Goal: Information Seeking & Learning: Check status

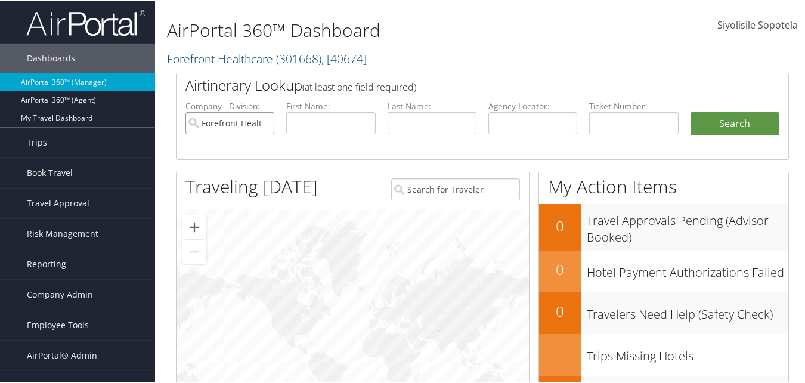
click at [264, 121] on input "Forefront Healthcare" at bounding box center [230, 122] width 89 height 22
click at [628, 117] on input "text" at bounding box center [633, 122] width 89 height 22
paste input "5268999910580"
type input "5268999910580"
click at [691, 111] on button "Search" at bounding box center [735, 123] width 89 height 24
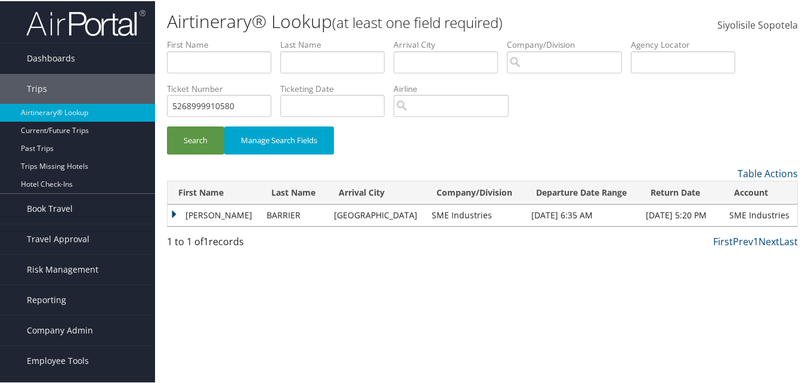
click at [174, 213] on td "[PERSON_NAME]" at bounding box center [214, 213] width 93 height 21
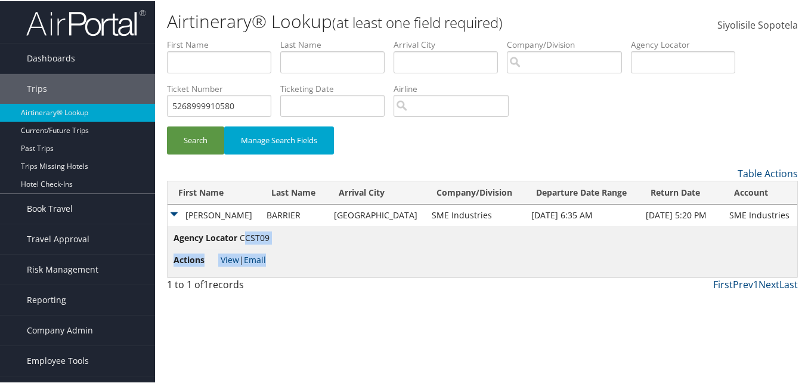
drag, startPoint x: 272, startPoint y: 238, endPoint x: 245, endPoint y: 237, distance: 27.5
click at [245, 237] on td "Agency Locator CCST09 Actions View | Email" at bounding box center [483, 250] width 630 height 51
drag, startPoint x: 245, startPoint y: 237, endPoint x: 287, endPoint y: 237, distance: 42.3
click at [287, 237] on td "Agency Locator CCST09 Actions View | Email" at bounding box center [483, 250] width 630 height 51
click at [225, 259] on link "View" at bounding box center [230, 258] width 18 height 11
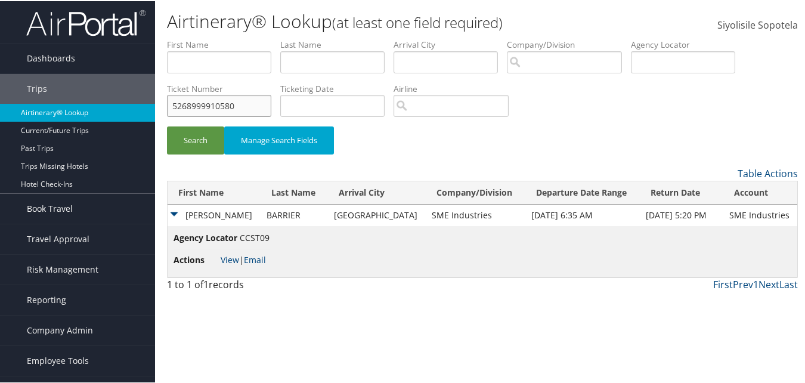
drag, startPoint x: 261, startPoint y: 106, endPoint x: 147, endPoint y: 109, distance: 114.6
click at [147, 109] on div "Dashboards AirPortal 360™ (Manager) AirPortal 360™ (Agent) My Travel Dashboard …" at bounding box center [405, 191] width 810 height 383
click at [651, 58] on input "text" at bounding box center [683, 61] width 104 height 22
type input "CZH4Y0"
click at [167, 125] on button "Search" at bounding box center [195, 139] width 57 height 28
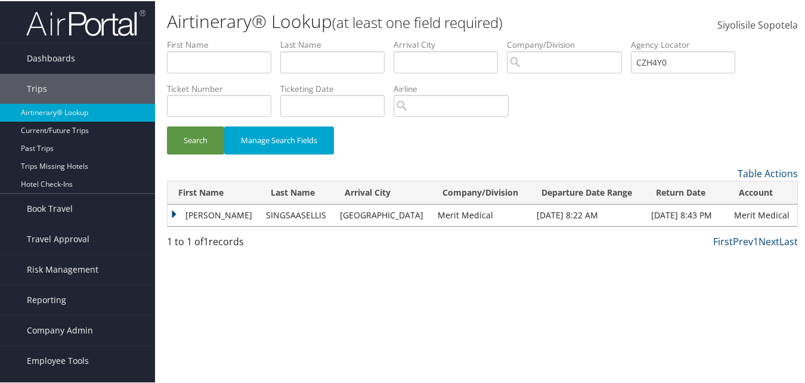
click at [191, 214] on td "BETSY GRACE" at bounding box center [214, 213] width 92 height 21
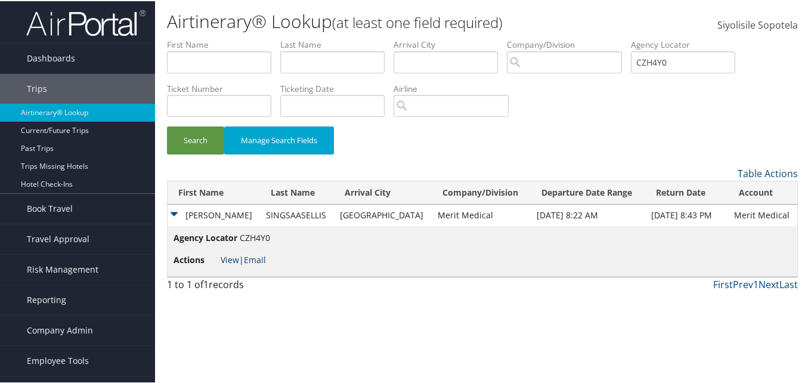
click at [227, 262] on link "View" at bounding box center [230, 258] width 18 height 11
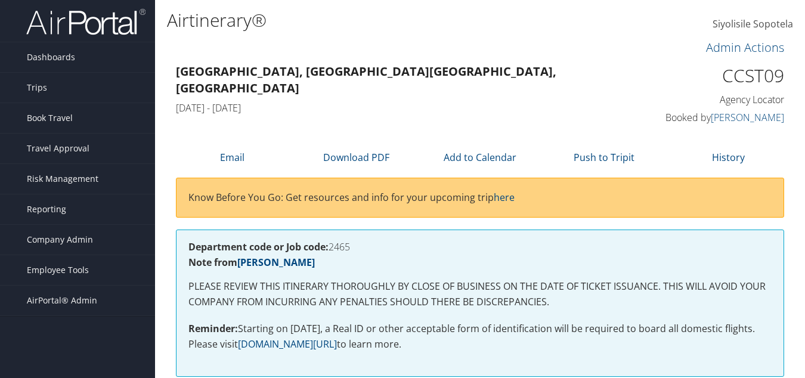
scroll to position [298, 0]
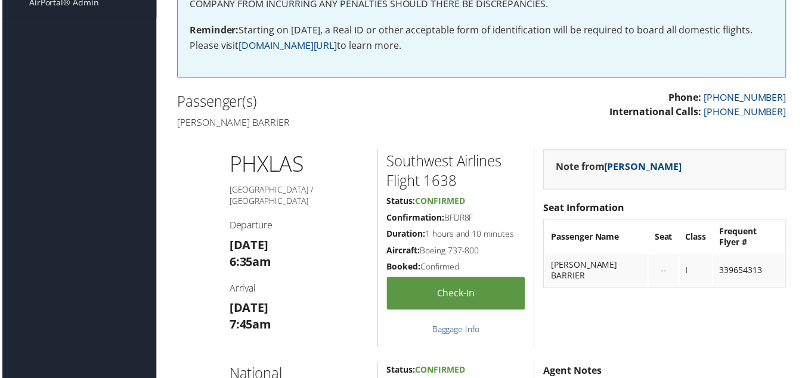
drag, startPoint x: 484, startPoint y: 218, endPoint x: 448, endPoint y: 224, distance: 36.2
click at [448, 224] on h5 "Confirmation: BFDR8F" at bounding box center [457, 220] width 140 height 12
drag, startPoint x: 448, startPoint y: 224, endPoint x: 459, endPoint y: 217, distance: 13.1
copy h5 "BFDR8F"
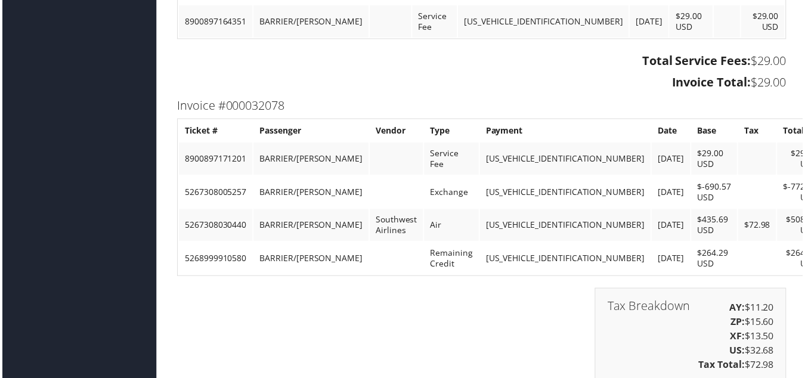
scroll to position [1730, 0]
drag, startPoint x: 246, startPoint y: 247, endPoint x: 183, endPoint y: 247, distance: 63.2
click at [183, 247] on td "5268999910580" at bounding box center [215, 259] width 74 height 32
drag, startPoint x: 183, startPoint y: 247, endPoint x: 196, endPoint y: 248, distance: 13.8
copy td "5268999910580"
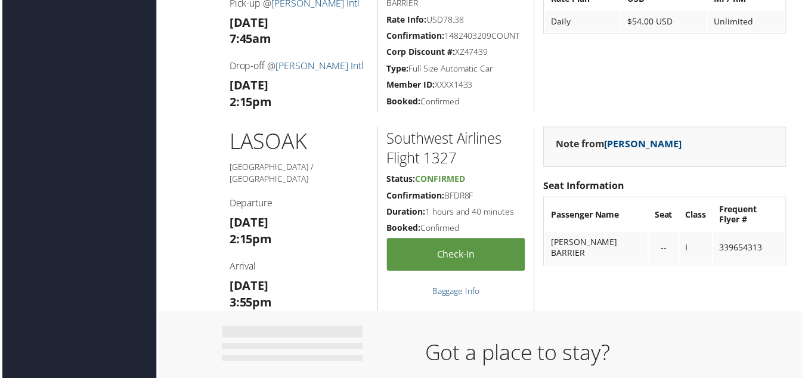
scroll to position [716, 0]
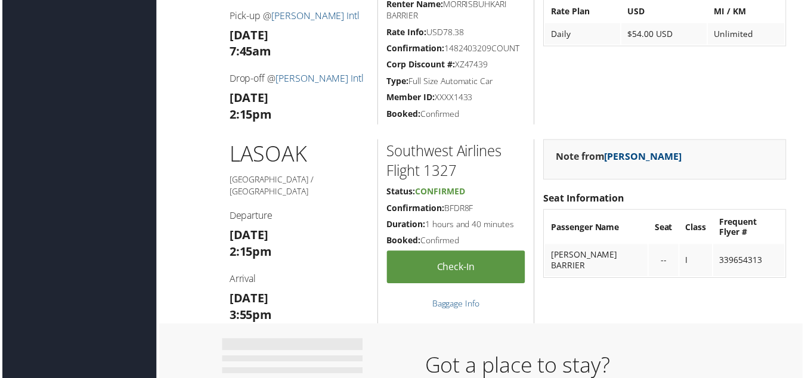
click at [455, 208] on h5 "Confirmation: BFDR8F" at bounding box center [457, 209] width 140 height 12
copy h5 "BFDR8F"
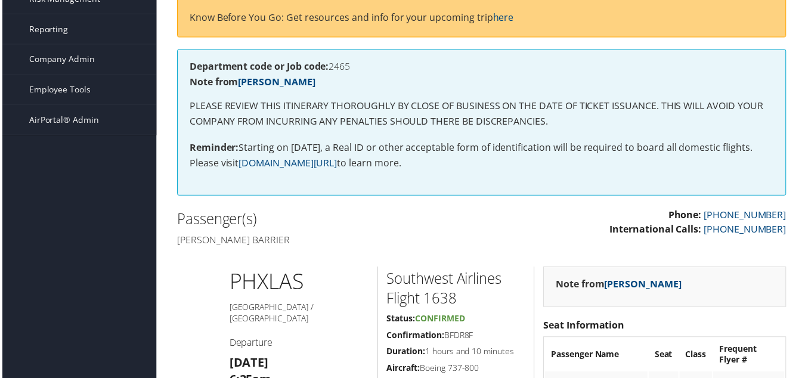
scroll to position [0, 0]
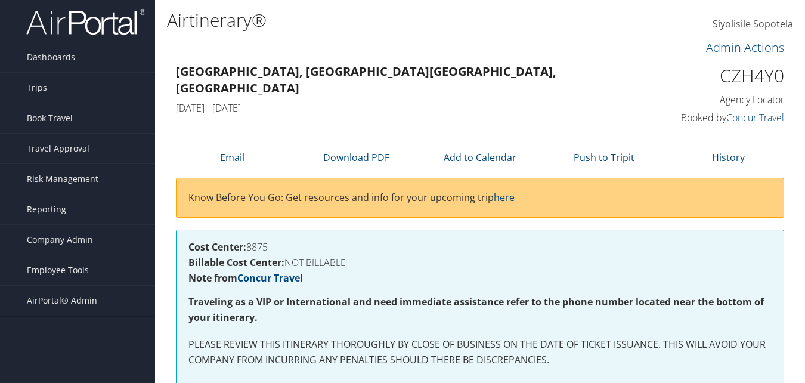
scroll to position [537, 0]
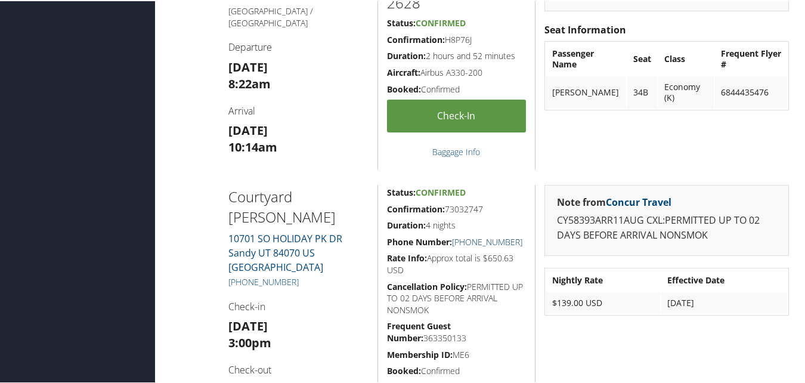
drag, startPoint x: 524, startPoint y: 239, endPoint x: 454, endPoint y: 240, distance: 70.4
click at [454, 240] on div "Status: Confirmed Confirmation: 73032747 Duration: 4 nights Phone Number: +1 (8…" at bounding box center [457, 298] width 158 height 228
drag, startPoint x: 454, startPoint y: 240, endPoint x: 466, endPoint y: 242, distance: 12.6
copy link "+1 (801) 571-3600"
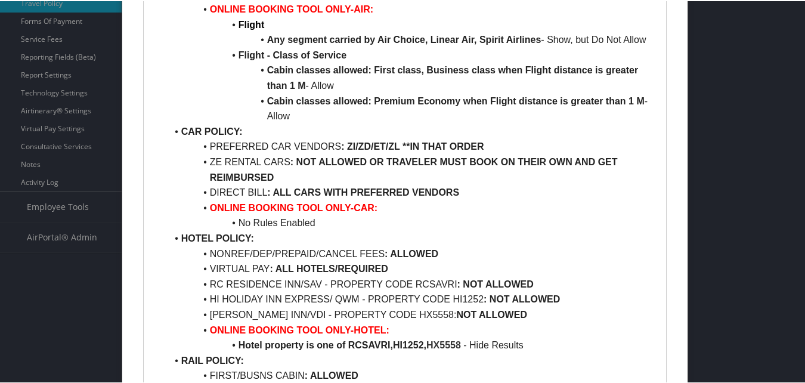
scroll to position [418, 0]
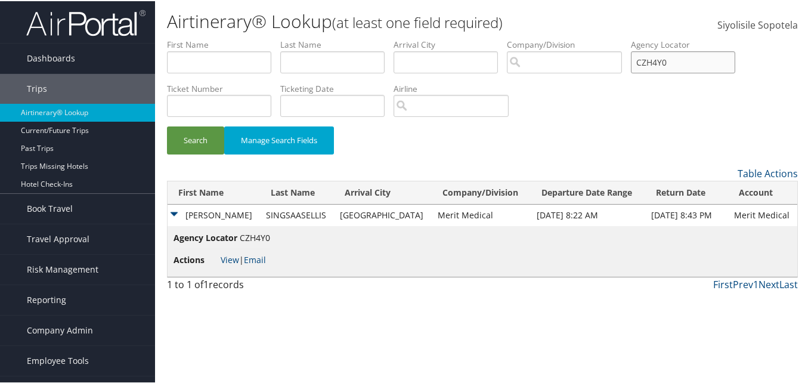
drag, startPoint x: 700, startPoint y: 60, endPoint x: 637, endPoint y: 63, distance: 63.3
click at [637, 38] on ul "First Name Last Name Departure City Arrival City Company/Division Airport/City …" at bounding box center [482, 38] width 631 height 0
type input "CZH4Y0"
click at [618, 60] on input "CZH4Y0" at bounding box center [564, 61] width 115 height 22
click at [650, 60] on input "text" at bounding box center [683, 61] width 104 height 22
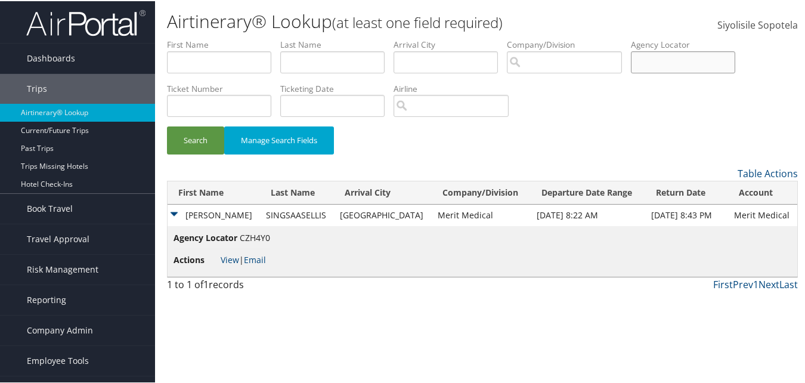
paste input "D291W9"
type input "D291W9"
click at [167, 125] on button "Search" at bounding box center [195, 139] width 57 height 28
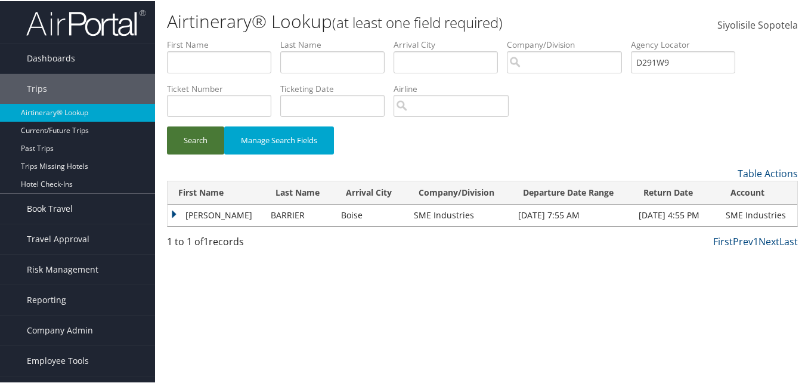
click at [197, 143] on button "Search" at bounding box center [195, 139] width 57 height 28
click at [239, 213] on td "MORRIS BUHKARI" at bounding box center [216, 213] width 97 height 21
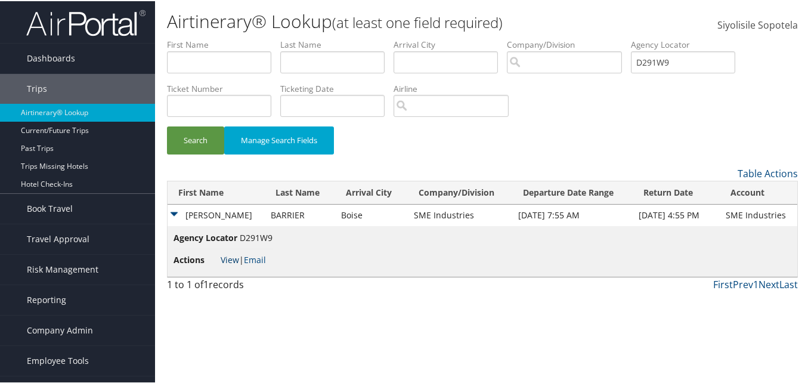
click at [232, 258] on link "View" at bounding box center [230, 258] width 18 height 11
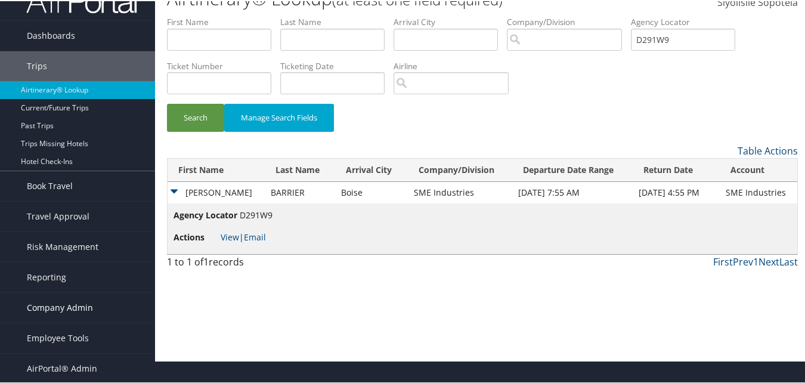
click at [85, 310] on span "Company Admin" at bounding box center [60, 307] width 66 height 30
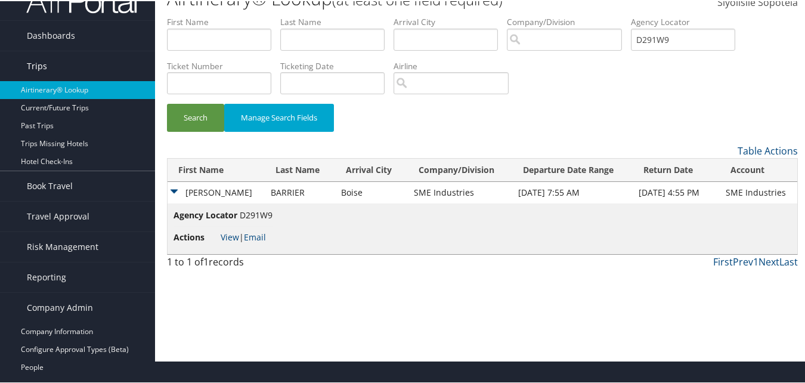
click at [75, 72] on link "Trips" at bounding box center [77, 65] width 155 height 30
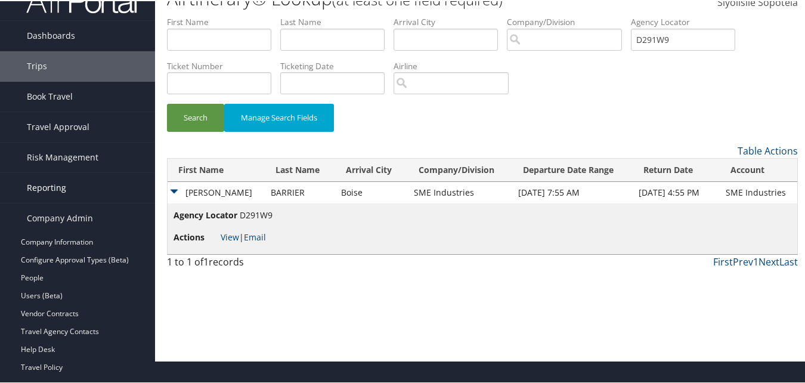
click at [75, 193] on link "Reporting" at bounding box center [77, 187] width 155 height 30
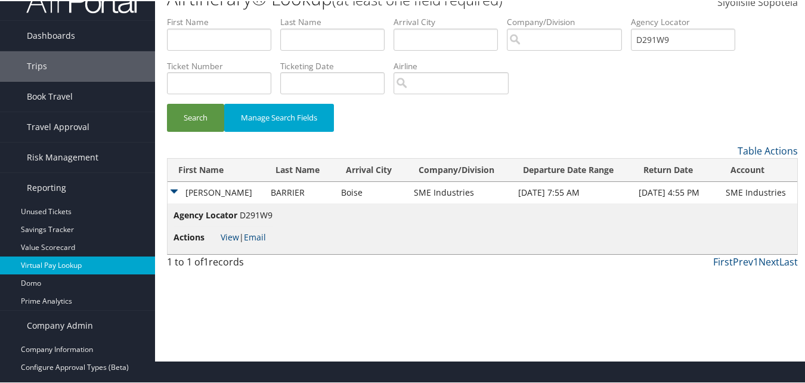
click at [53, 262] on link "Virtual Pay Lookup" at bounding box center [77, 264] width 155 height 18
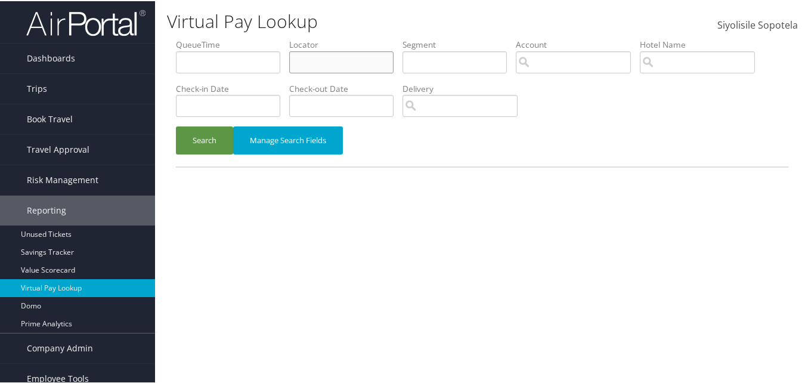
click at [315, 61] on input "text" at bounding box center [341, 61] width 104 height 22
paste input "D291W9"
type input "D291W9"
click at [176, 125] on button "Search" at bounding box center [204, 139] width 57 height 28
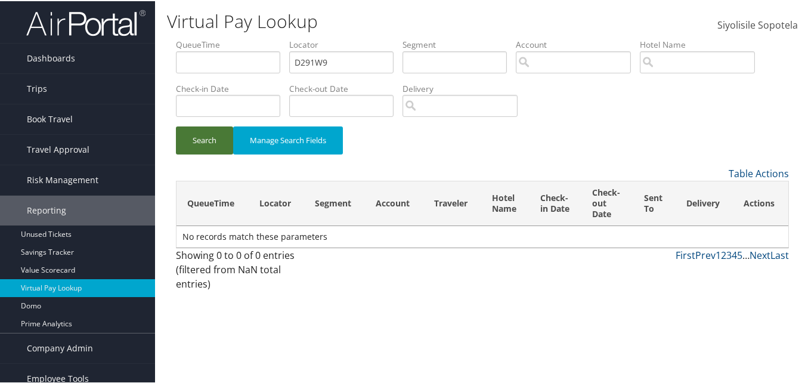
click at [214, 135] on button "Search" at bounding box center [204, 139] width 57 height 28
click at [207, 143] on button "Search" at bounding box center [204, 139] width 57 height 28
click at [445, 61] on input "text" at bounding box center [455, 61] width 104 height 22
type input "2"
click at [205, 135] on button "Search" at bounding box center [204, 139] width 57 height 28
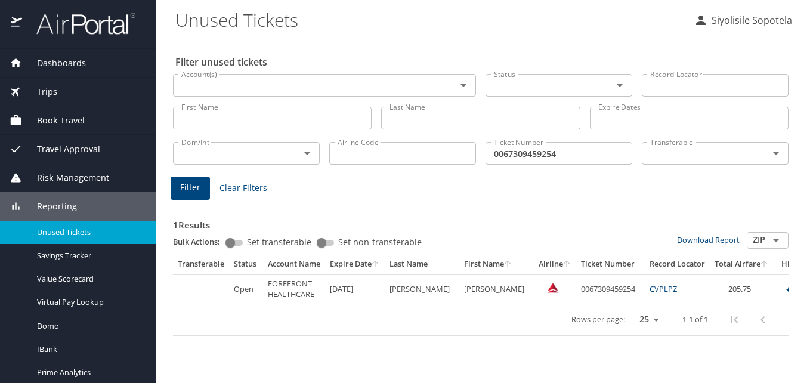
click at [240, 181] on span "Clear Filters" at bounding box center [243, 188] width 48 height 15
click at [73, 62] on span "Dashboards" at bounding box center [54, 63] width 64 height 13
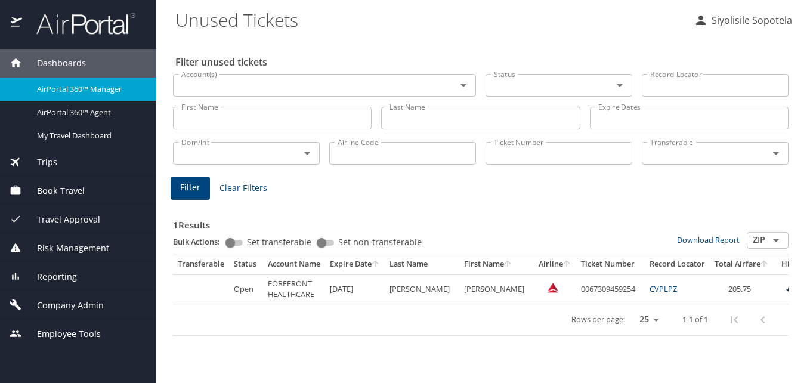
click at [76, 23] on img at bounding box center [79, 23] width 112 height 23
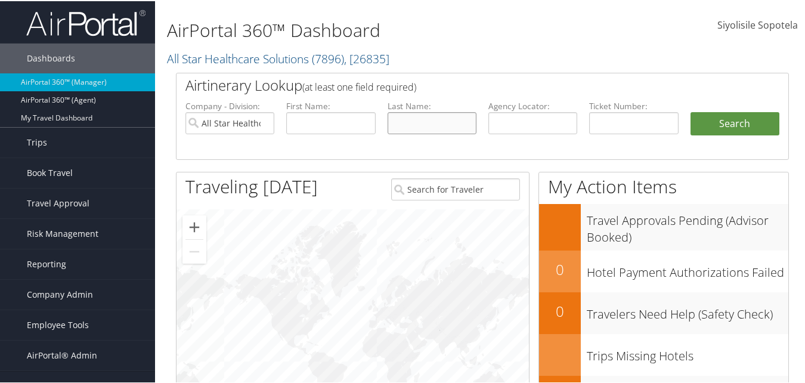
paste input "BARRIER"
type input "BARRIER"
paste input "MORRIS"
type input "MORRIS"
click at [730, 111] on button "Search" at bounding box center [735, 123] width 89 height 24
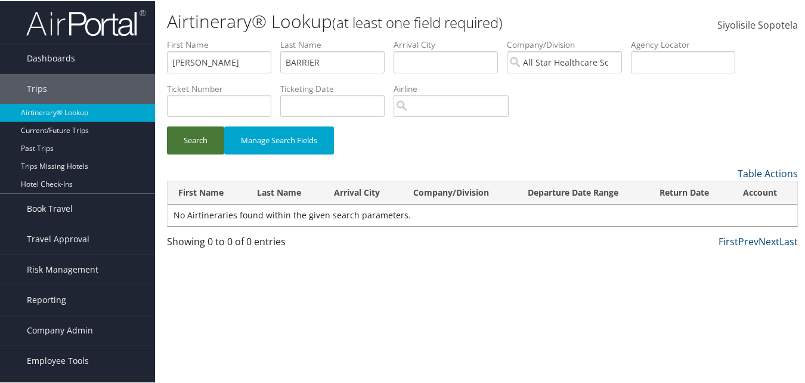
click at [179, 144] on button "Search" at bounding box center [195, 139] width 57 height 28
click at [217, 61] on input "[PERSON_NAME]" at bounding box center [219, 61] width 104 height 22
paste input "BUHKARI"
type input "MORRIS BUHKARI"
click at [203, 128] on button "Search" at bounding box center [195, 139] width 57 height 28
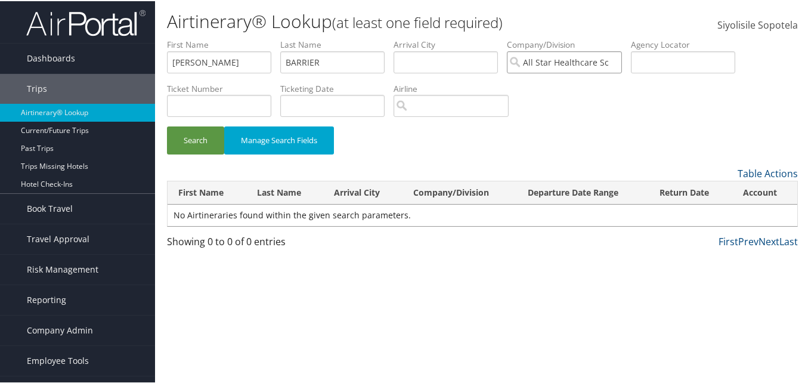
click at [617, 58] on input "All Star Healthcare Solutions" at bounding box center [564, 61] width 115 height 22
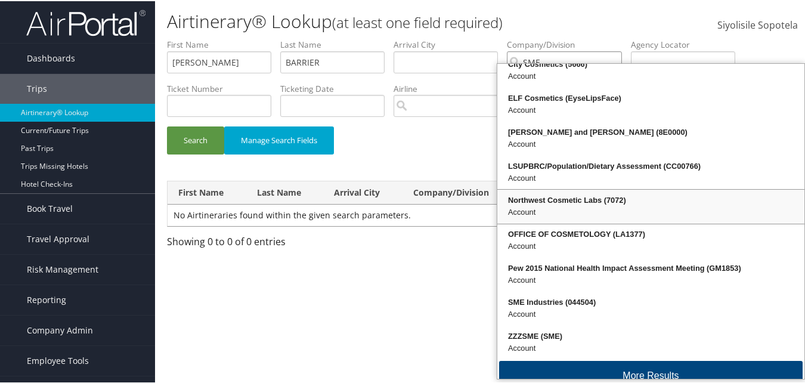
scroll to position [29, 0]
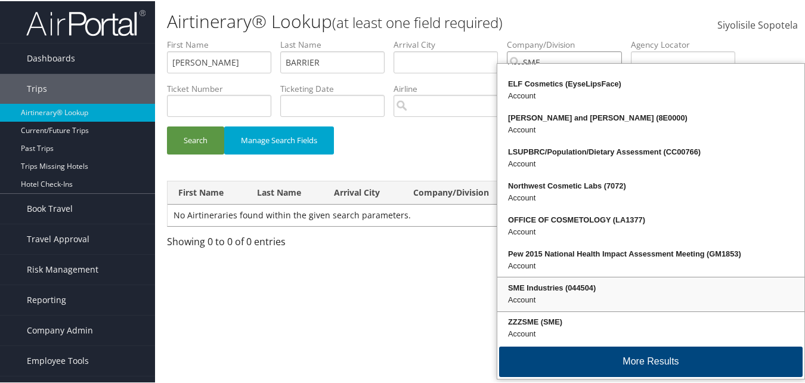
click at [550, 281] on div "SME Industries (044504)" at bounding box center [651, 287] width 304 height 12
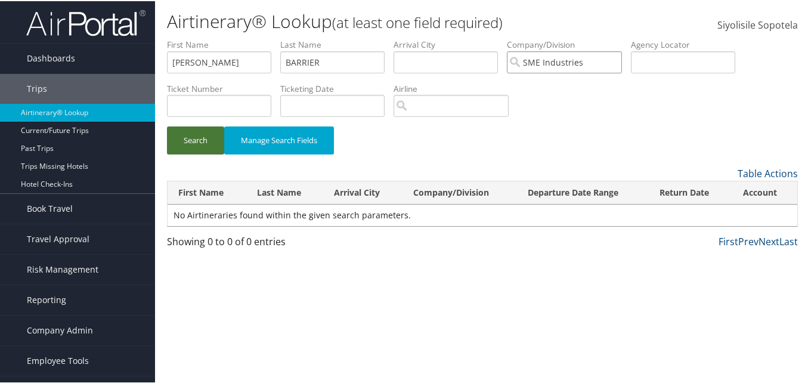
type input "SME Industries"
click at [201, 136] on button "Search" at bounding box center [195, 139] width 57 height 28
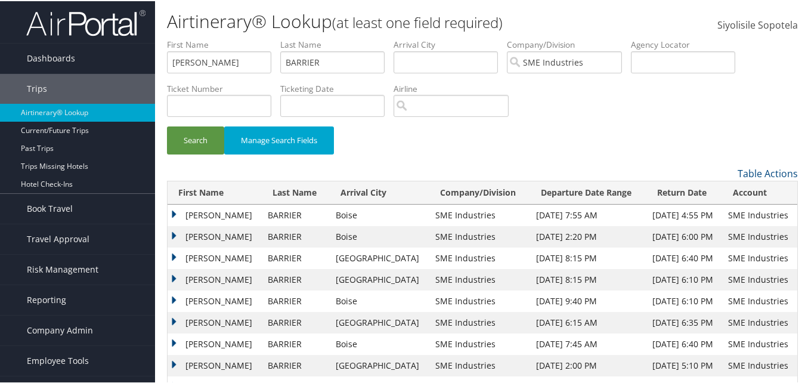
click at [179, 212] on td "MORRIS BUHKARI" at bounding box center [215, 213] width 94 height 21
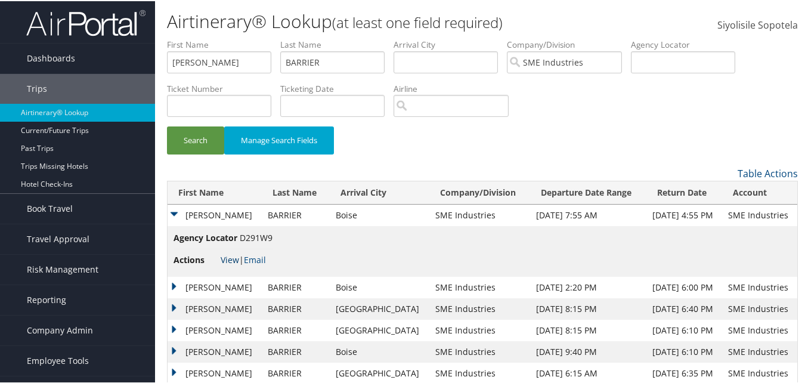
click at [229, 261] on link "View" at bounding box center [230, 258] width 18 height 11
click at [195, 140] on button "Search" at bounding box center [195, 139] width 57 height 28
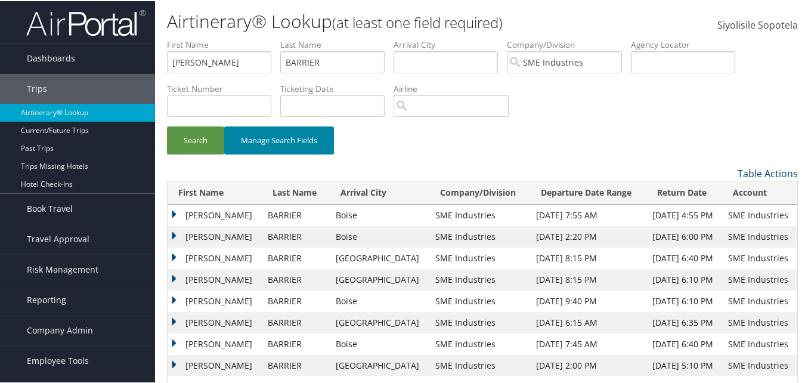
click at [289, 138] on button "Manage Search Fields" at bounding box center [279, 139] width 110 height 28
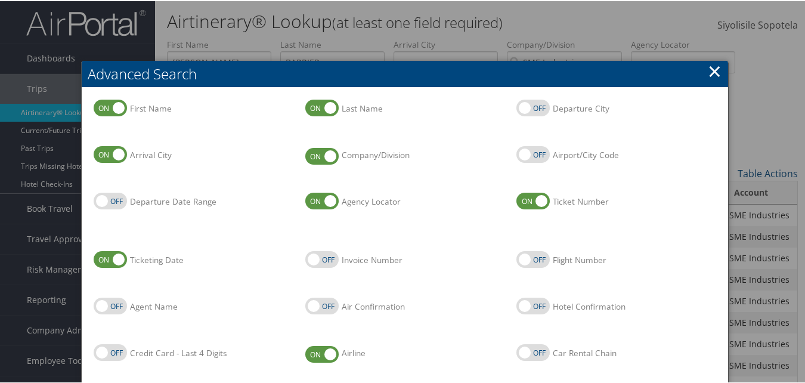
click at [708, 67] on link "×" at bounding box center [715, 70] width 14 height 24
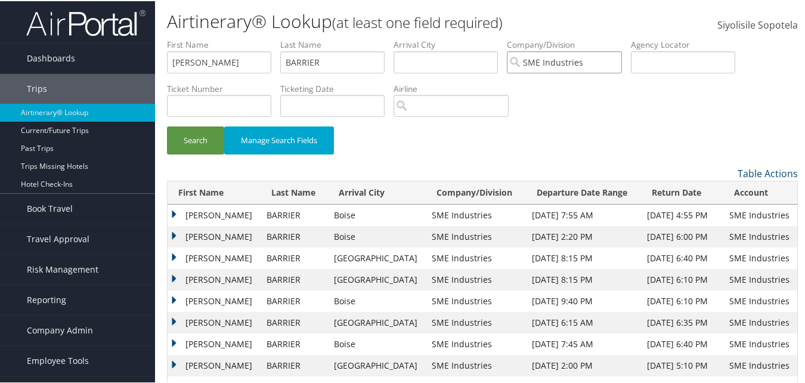
click at [620, 61] on input "SME Industries" at bounding box center [564, 61] width 115 height 22
drag, startPoint x: 364, startPoint y: 60, endPoint x: 246, endPoint y: 51, distance: 117.9
click at [246, 38] on ul "First Name MORRIS BUHKARI Last Name BARRIER Departure City Arrival City Company…" at bounding box center [482, 38] width 631 height 0
drag, startPoint x: 247, startPoint y: 57, endPoint x: 147, endPoint y: 52, distance: 99.8
click at [147, 52] on div "Dashboards AirPortal 360™ (Manager) AirPortal 360™ (Agent) My Travel Dashboard …" at bounding box center [405, 219] width 810 height 439
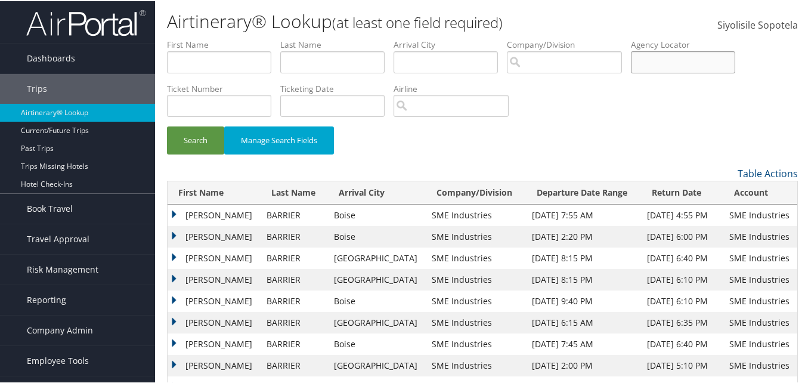
click at [678, 54] on input "text" at bounding box center [683, 61] width 104 height 22
paste input "CRNNZQ"
type input "CRNNZQ"
click at [167, 125] on button "Search" at bounding box center [195, 139] width 57 height 28
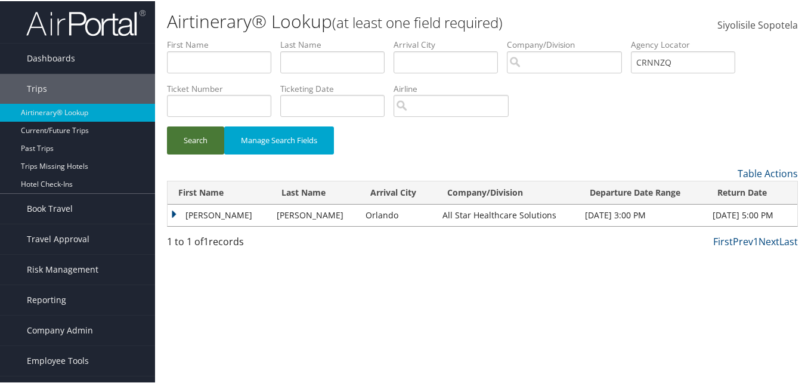
click at [208, 140] on button "Search" at bounding box center [195, 139] width 57 height 28
click at [175, 214] on td "KWABENA" at bounding box center [219, 213] width 103 height 21
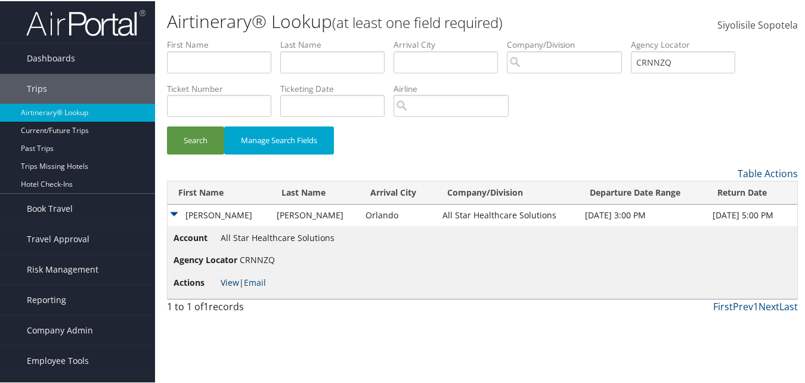
click at [223, 282] on link "View" at bounding box center [230, 281] width 18 height 11
drag, startPoint x: 693, startPoint y: 60, endPoint x: 630, endPoint y: 63, distance: 62.7
click at [630, 38] on ul "First Name Last Name Departure City Arrival City Company/Division Airport/City …" at bounding box center [482, 38] width 631 height 0
click at [671, 62] on input "text" at bounding box center [683, 61] width 104 height 22
paste input "CRNP8V"
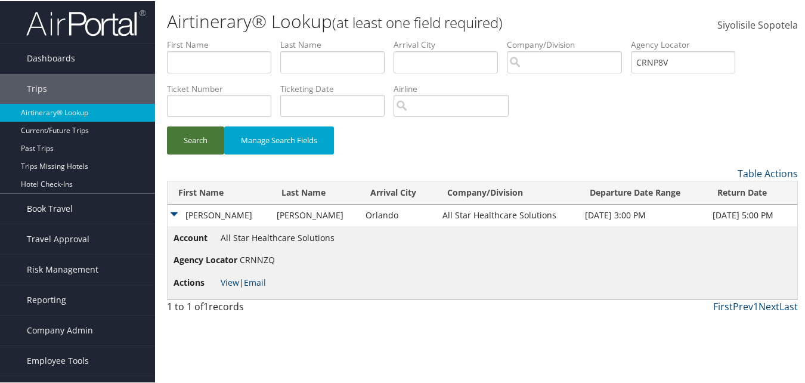
click at [197, 142] on button "Search" at bounding box center [195, 139] width 57 height 28
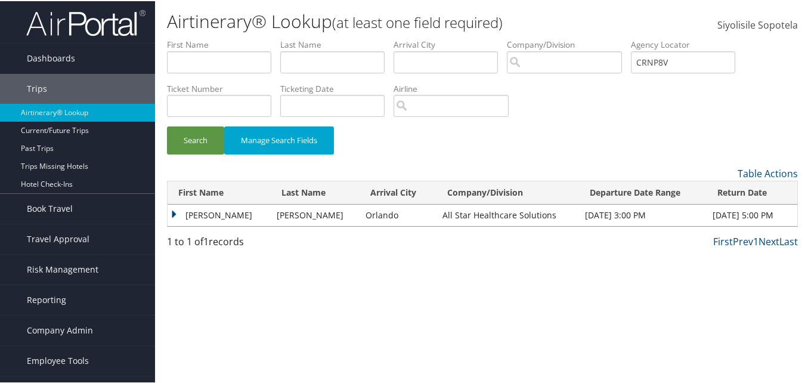
click at [204, 214] on td "KWABENA" at bounding box center [219, 213] width 103 height 21
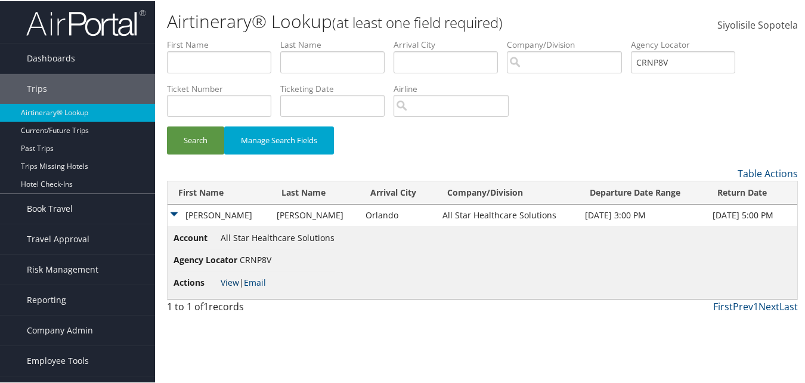
click at [228, 283] on link "View" at bounding box center [230, 281] width 18 height 11
click at [205, 137] on button "Search" at bounding box center [195, 139] width 57 height 28
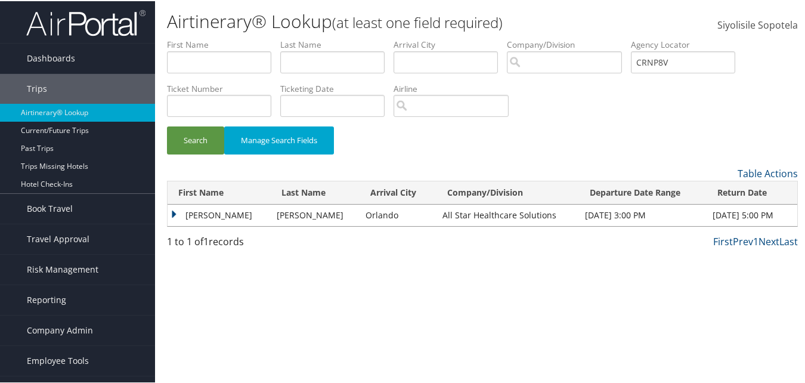
click at [180, 214] on td "KWABENA" at bounding box center [219, 213] width 103 height 21
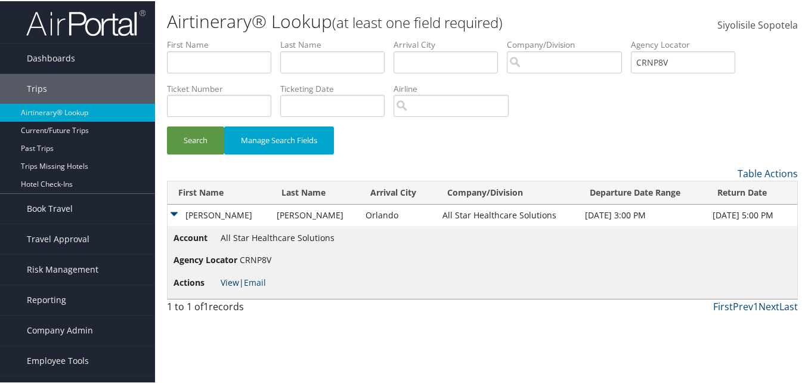
click at [230, 284] on link "View" at bounding box center [230, 281] width 18 height 11
click at [195, 140] on button "Search" at bounding box center [195, 139] width 57 height 28
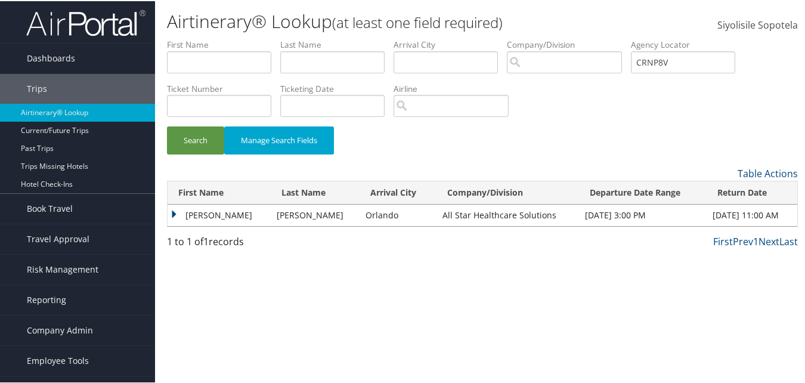
click at [175, 212] on td "KWABENA" at bounding box center [219, 213] width 103 height 21
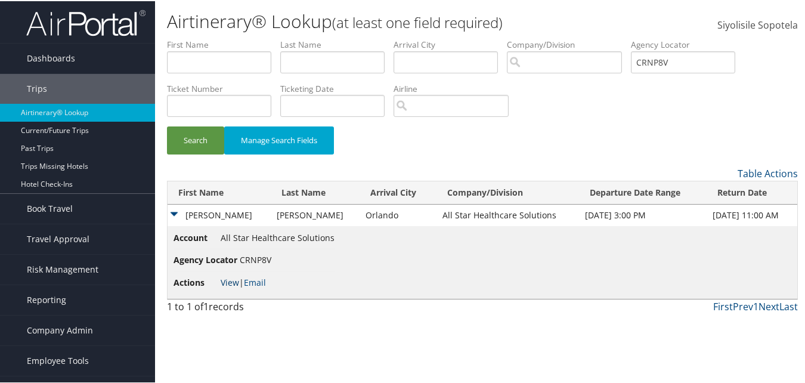
click at [233, 283] on link "View" at bounding box center [230, 281] width 18 height 11
drag, startPoint x: 692, startPoint y: 59, endPoint x: 642, endPoint y: 59, distance: 50.1
click at [642, 59] on input "CRNP8V" at bounding box center [683, 61] width 104 height 22
paste input "D291W9"
type input "D291W9"
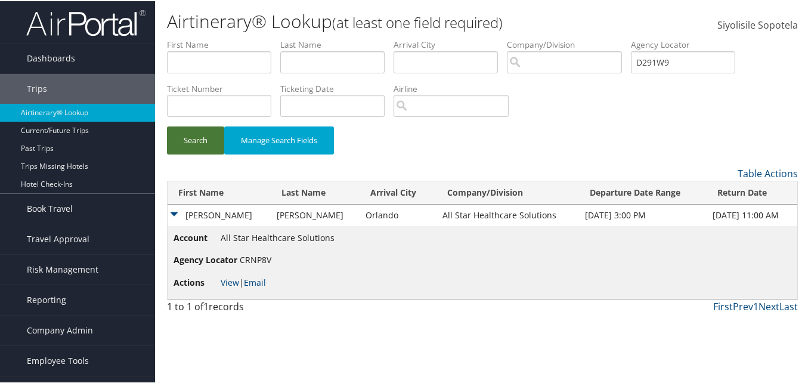
click at [194, 133] on button "Search" at bounding box center [195, 139] width 57 height 28
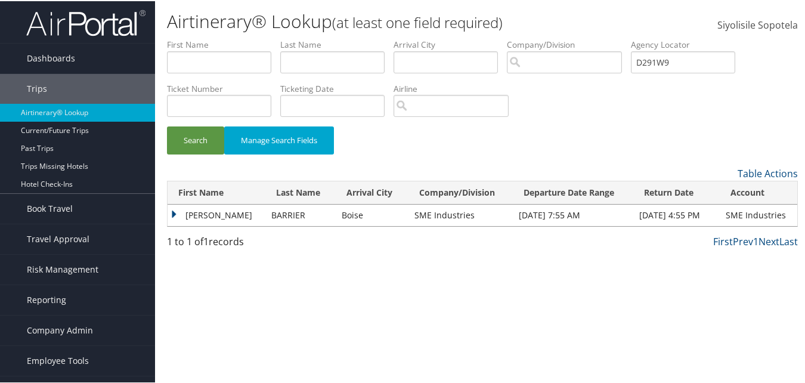
click at [198, 215] on td "MORRIS BUHKARI" at bounding box center [217, 213] width 98 height 21
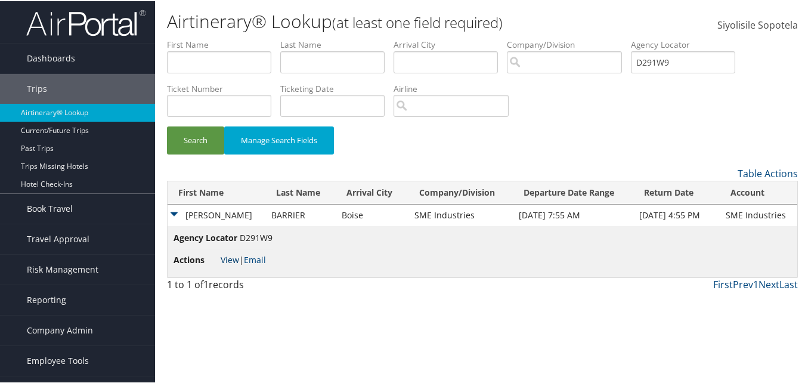
click at [227, 259] on link "View" at bounding box center [230, 258] width 18 height 11
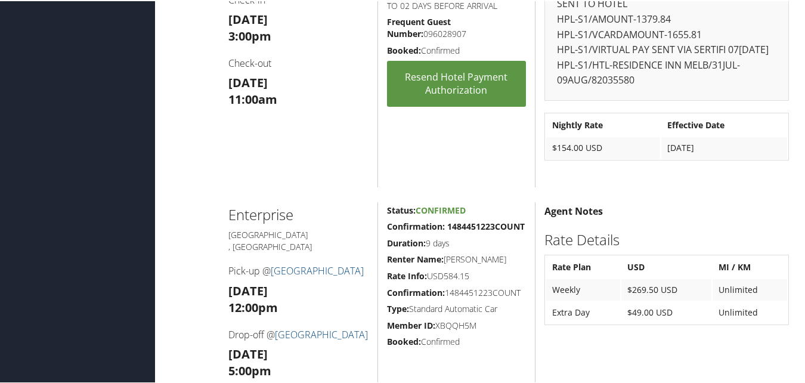
scroll to position [537, 0]
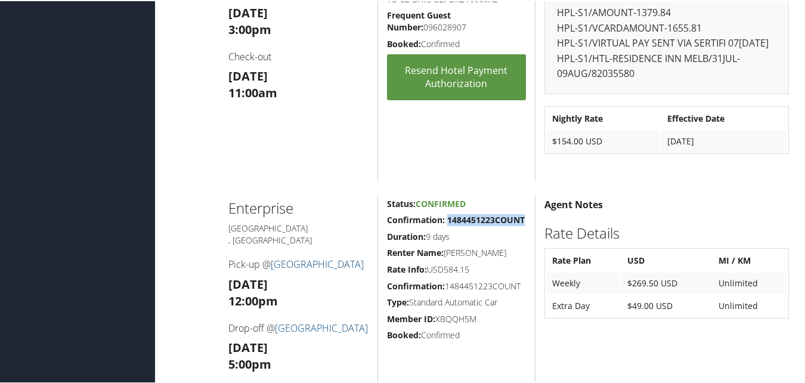
drag, startPoint x: 523, startPoint y: 217, endPoint x: 447, endPoint y: 220, distance: 75.8
click at [447, 220] on strong "Confirmation: 1484451223COUNT" at bounding box center [456, 218] width 138 height 11
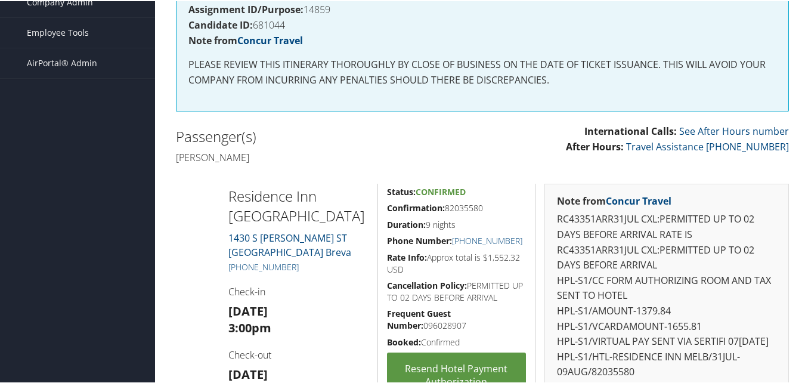
scroll to position [0, 0]
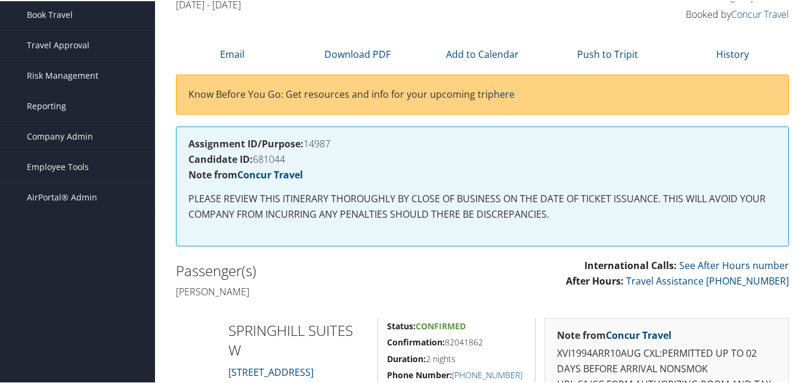
scroll to position [60, 0]
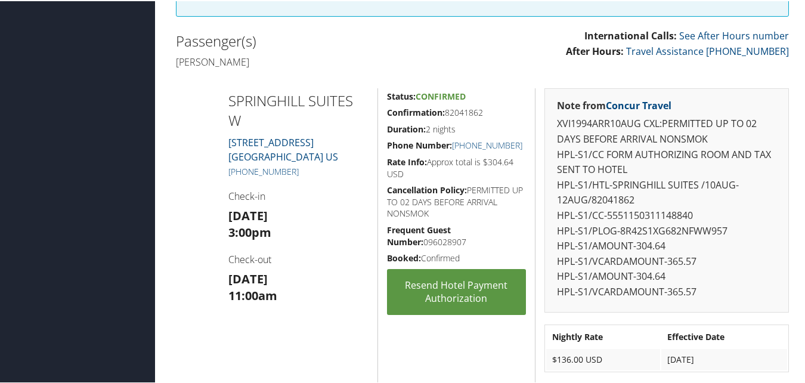
scroll to position [313, 0]
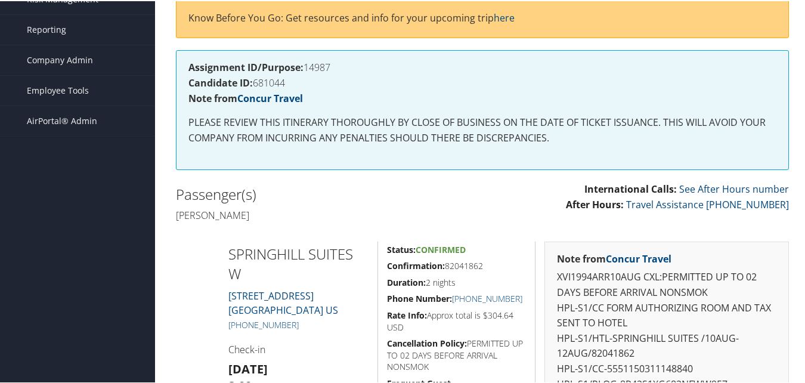
scroll to position [179, 0]
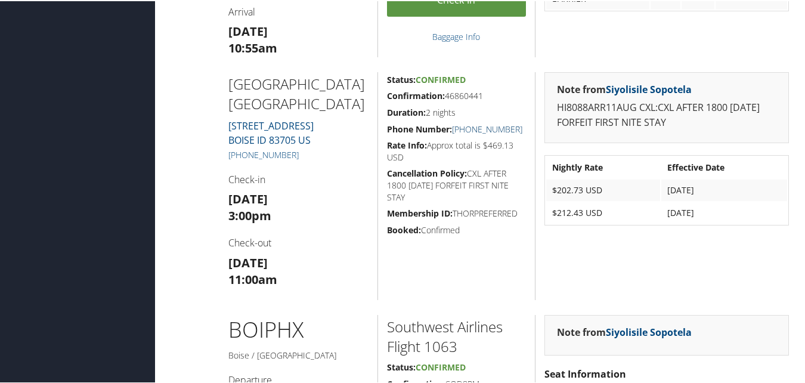
scroll to position [597, 0]
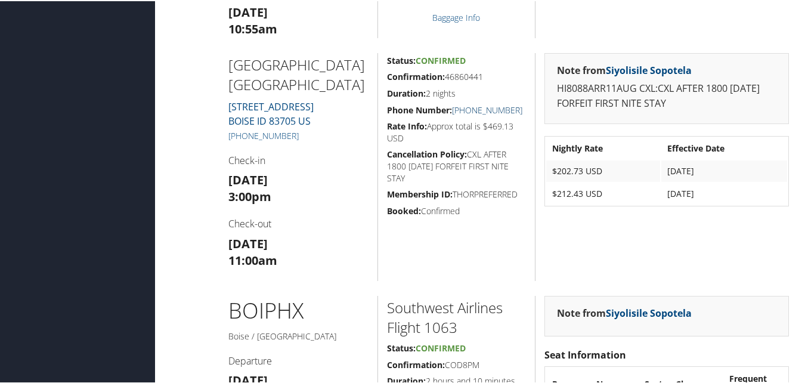
drag, startPoint x: 523, startPoint y: 109, endPoint x: 454, endPoint y: 113, distance: 69.3
click at [454, 113] on h5 "Phone Number: [PHONE_NUMBER]" at bounding box center [457, 109] width 140 height 12
copy link "[PHONE_NUMBER]"
